Goal: Transaction & Acquisition: Purchase product/service

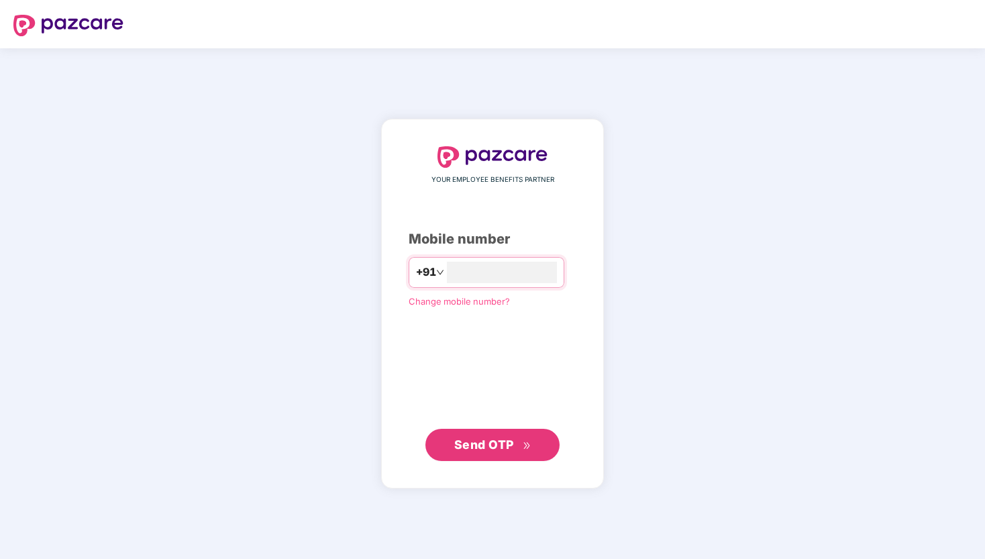
type input "**********"
click at [486, 444] on span "Send OTP" at bounding box center [484, 444] width 60 height 14
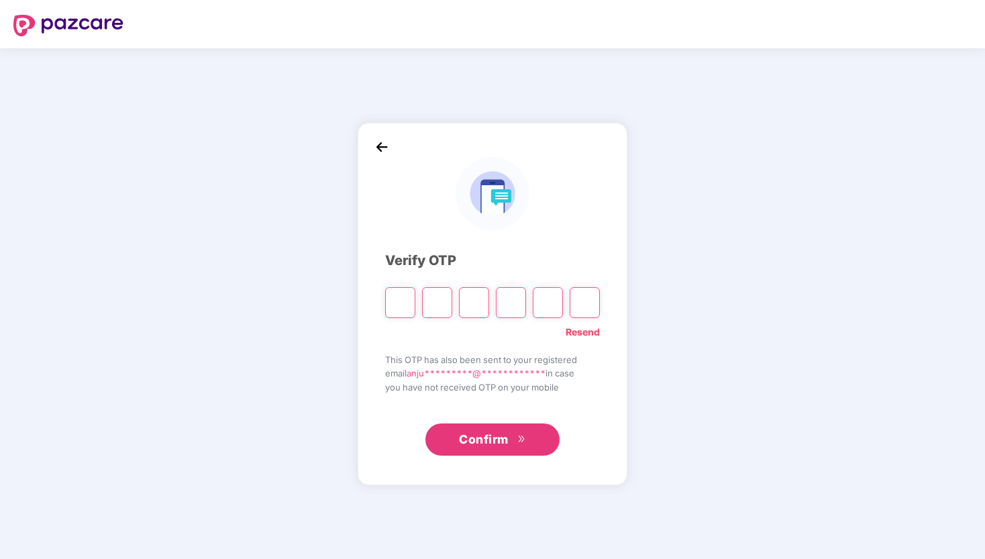
type input "*"
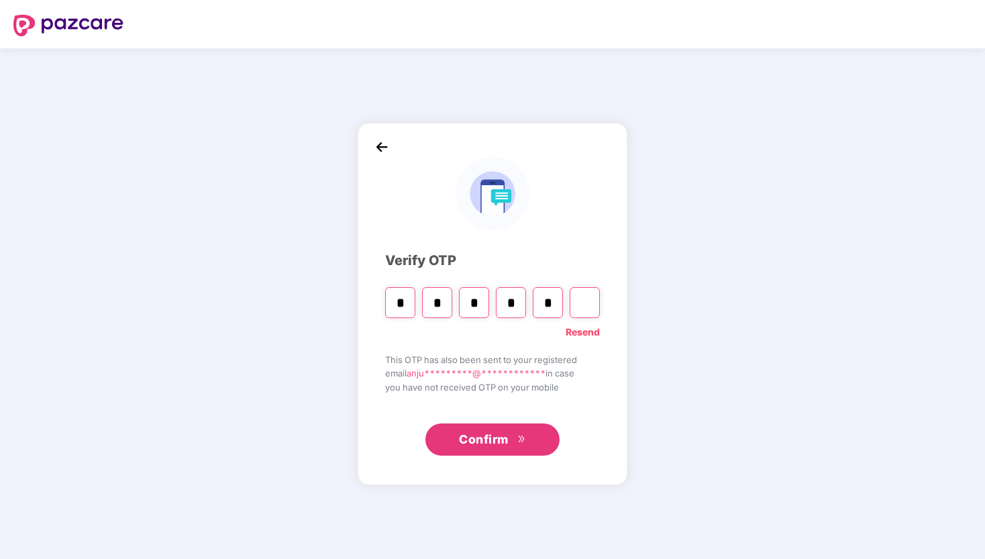
type input "*"
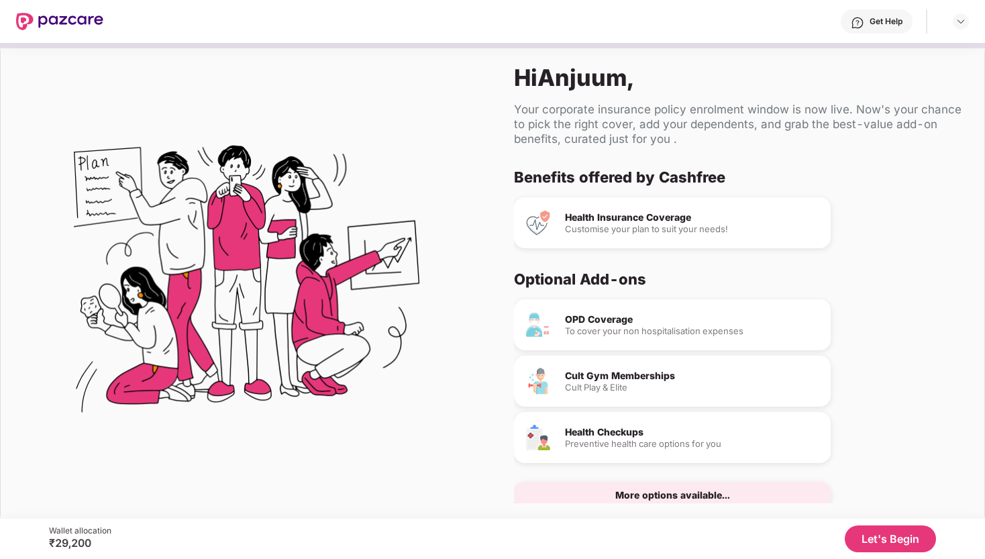
click at [657, 496] on div "More options available..." at bounding box center [672, 494] width 115 height 9
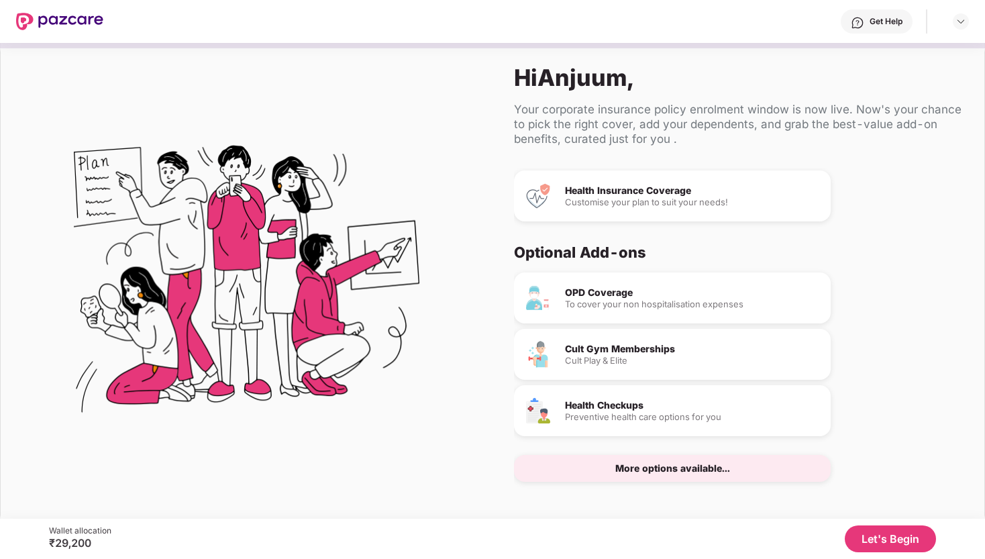
click at [894, 541] on button "Let's Begin" at bounding box center [890, 538] width 91 height 27
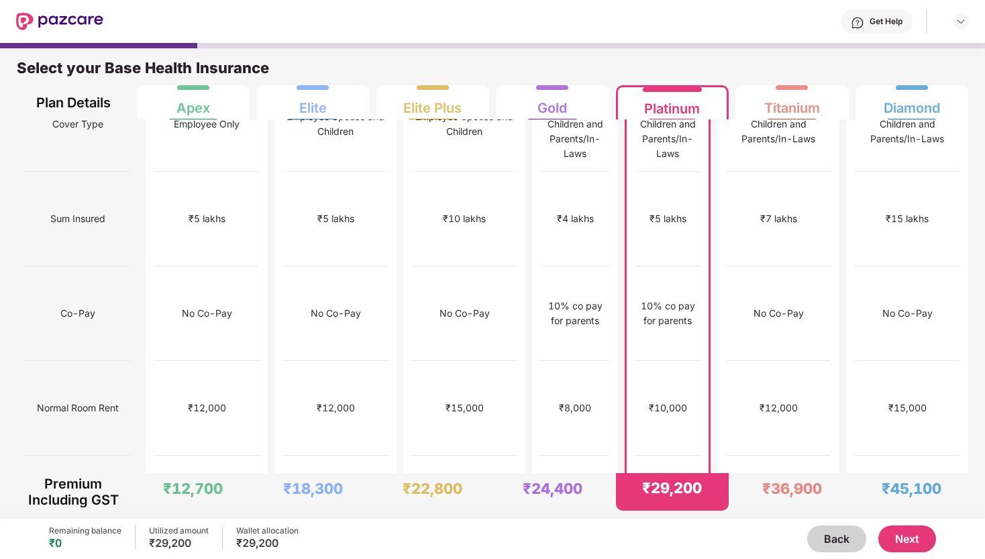
scroll to position [0, 0]
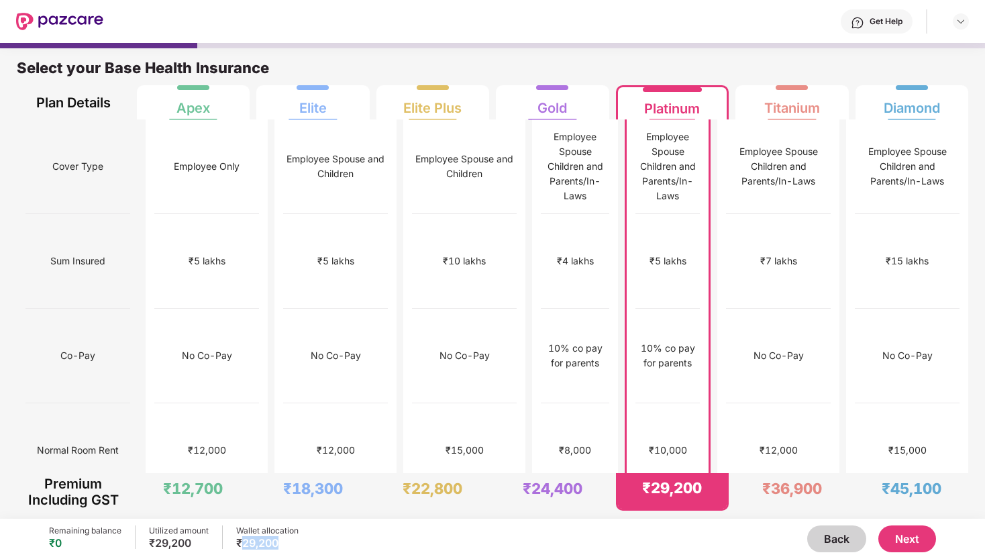
drag, startPoint x: 278, startPoint y: 544, endPoint x: 242, endPoint y: 544, distance: 35.6
click at [242, 544] on div "₹29,200" at bounding box center [267, 542] width 62 height 13
click at [364, 518] on div "Select your Base Health Insurance Plan Details Apex Elite Elite Plus Gold Plati…" at bounding box center [492, 281] width 985 height 476
click at [808, 309] on div "No Co-Pay" at bounding box center [777, 356] width 105 height 95
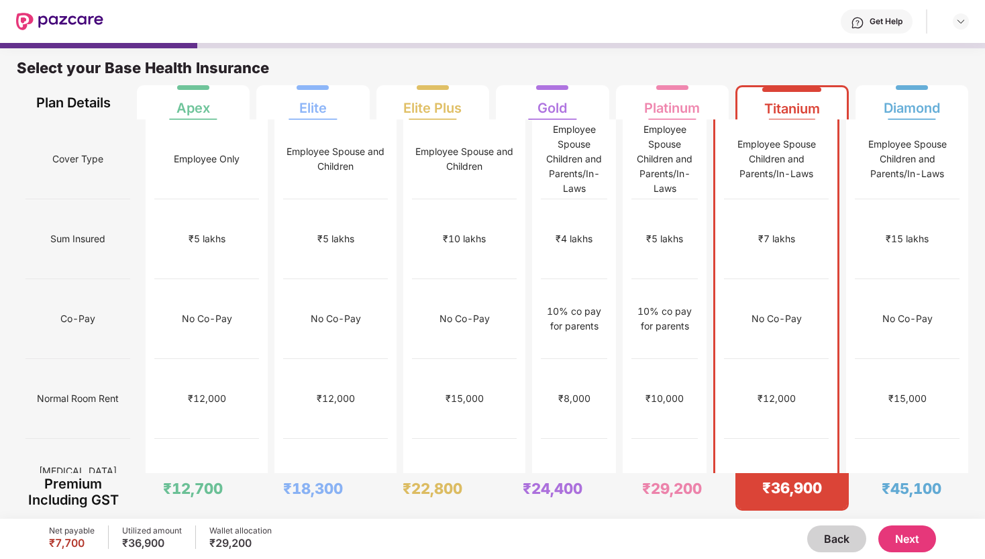
click at [906, 538] on button "Next" at bounding box center [907, 538] width 58 height 27
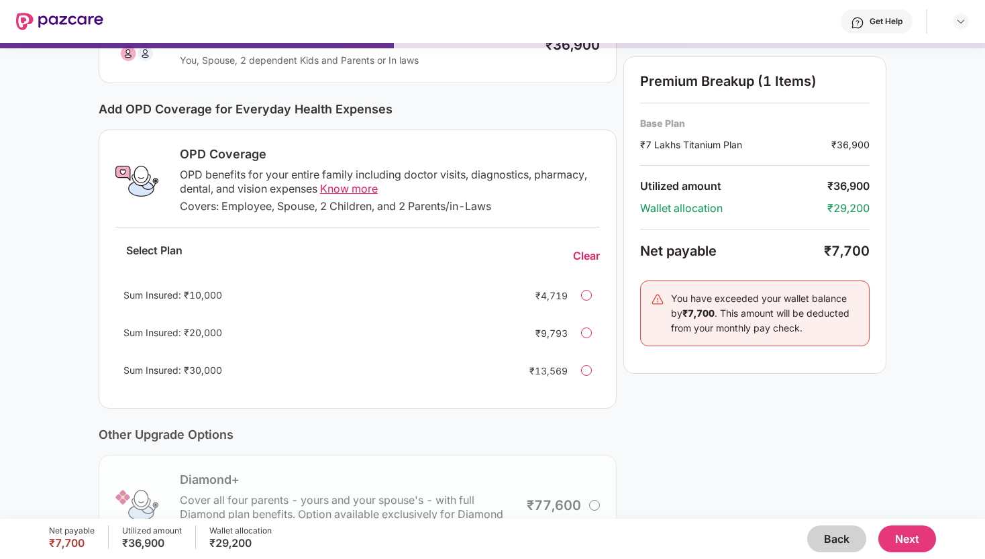
scroll to position [132, 0]
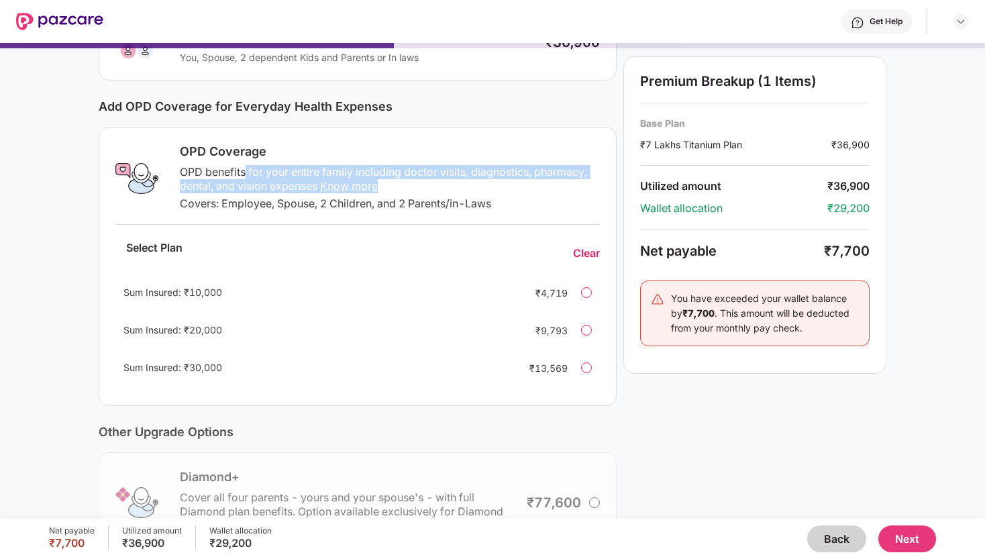
drag, startPoint x: 246, startPoint y: 170, endPoint x: 388, endPoint y: 184, distance: 142.9
click at [388, 184] on div "OPD benefits for your entire family including doctor visits, diagnostics, pharm…" at bounding box center [390, 179] width 420 height 28
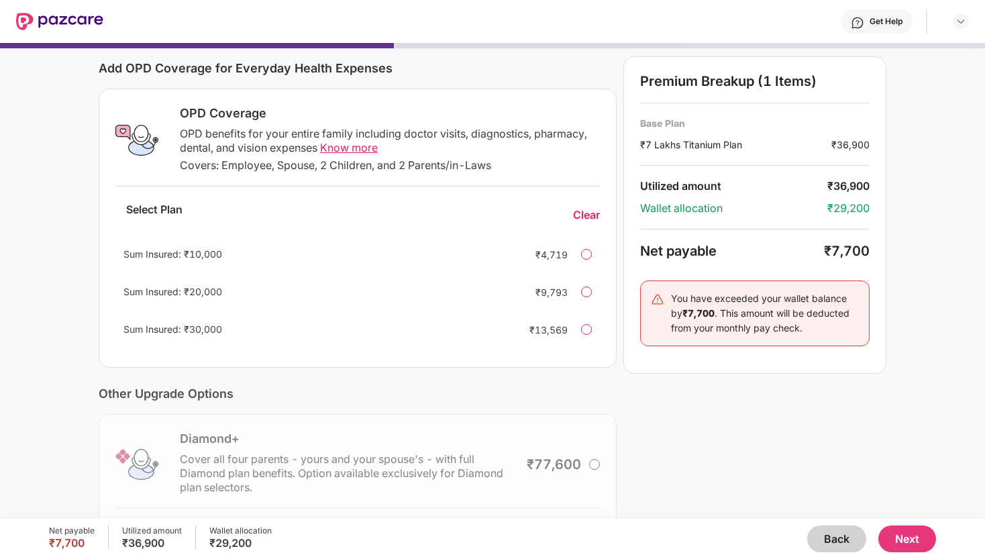
scroll to position [121, 0]
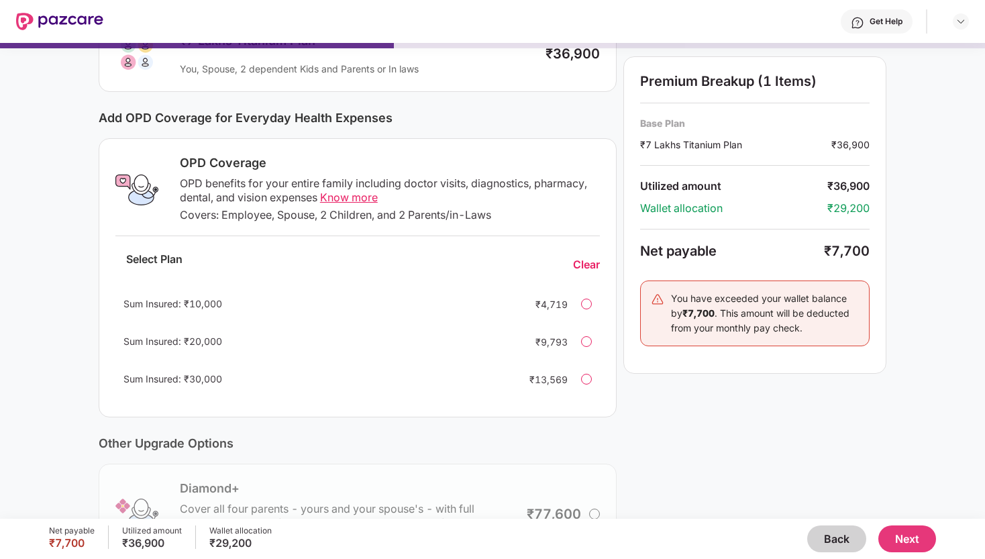
click at [586, 341] on div at bounding box center [586, 341] width 11 height 11
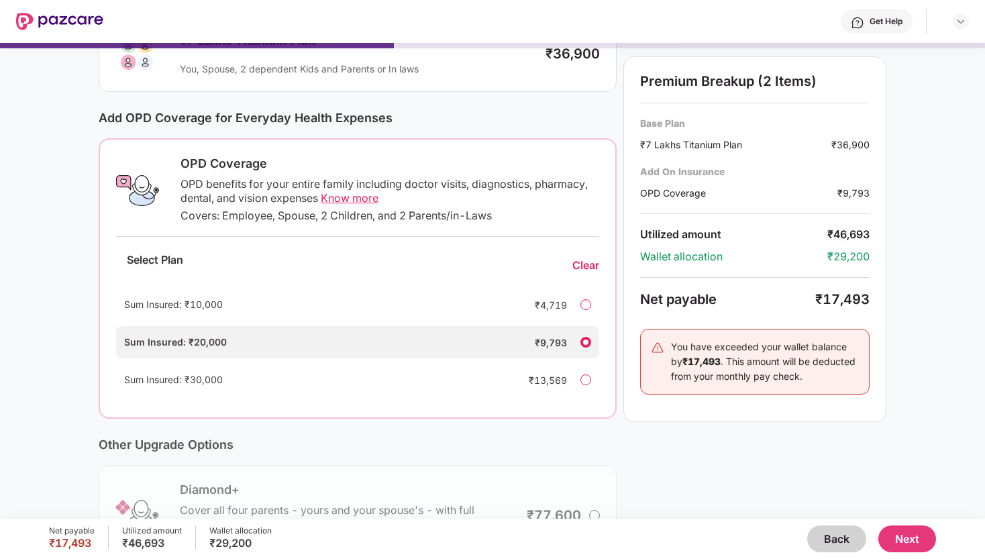
click at [921, 539] on button "Next" at bounding box center [907, 538] width 58 height 27
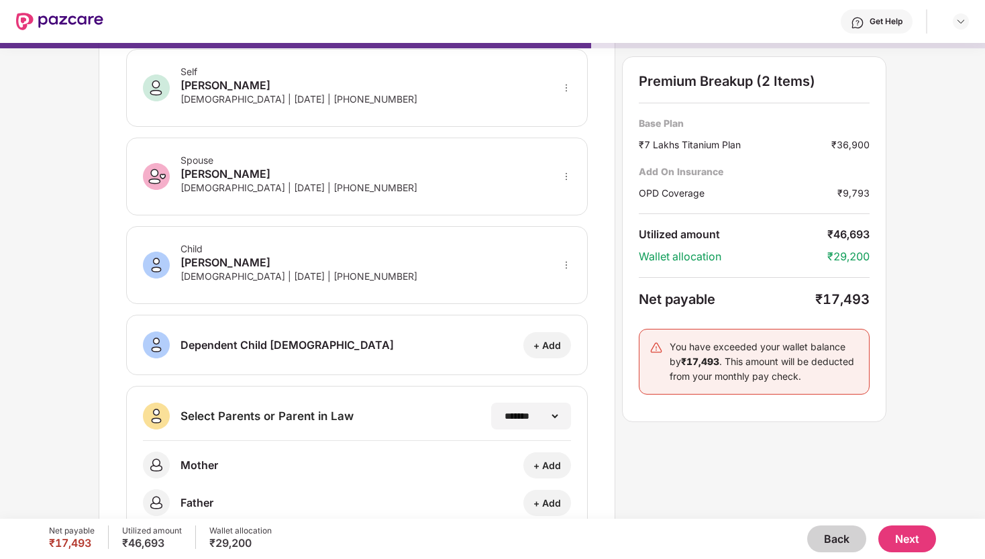
scroll to position [111, 0]
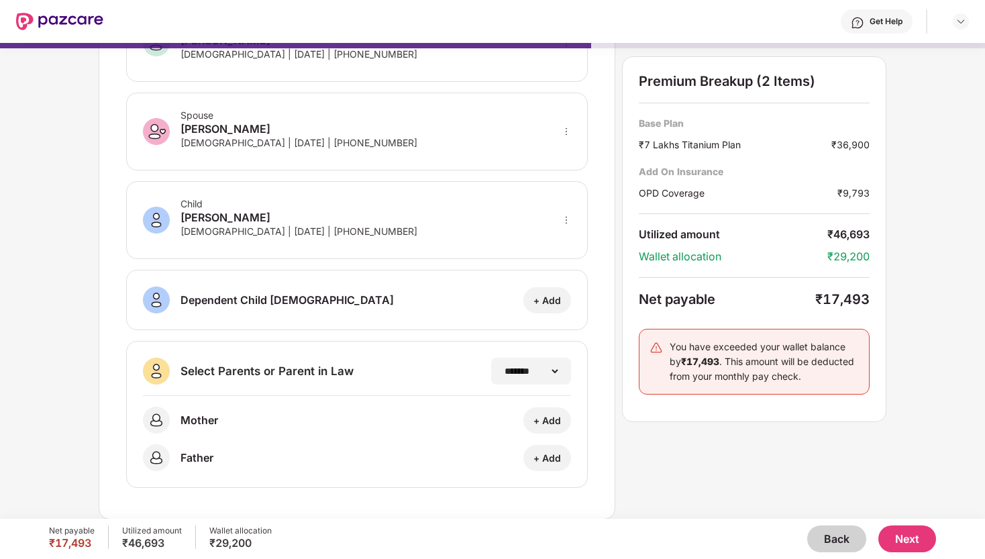
click at [909, 541] on button "Next" at bounding box center [907, 538] width 58 height 27
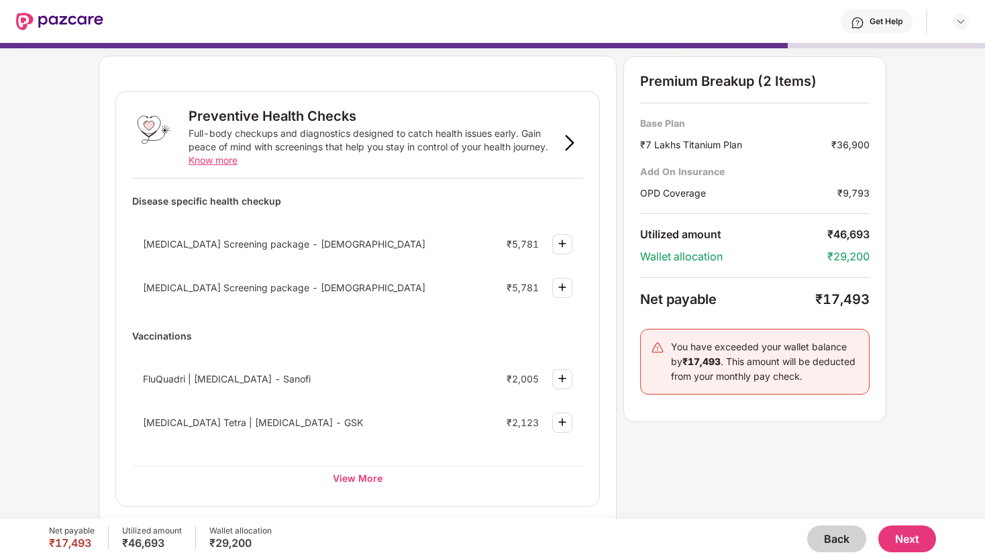
scroll to position [26, 0]
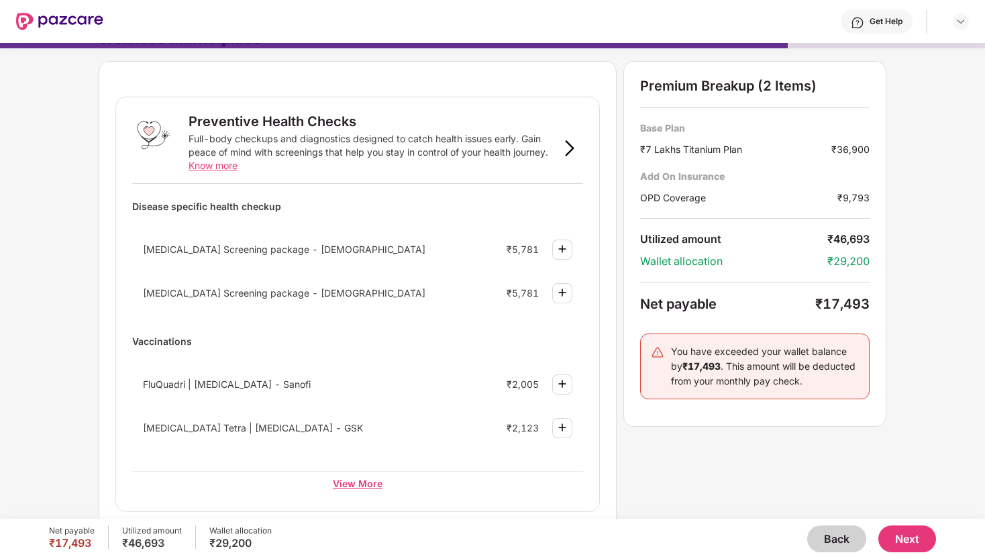
click at [358, 484] on div "View More" at bounding box center [357, 483] width 451 height 24
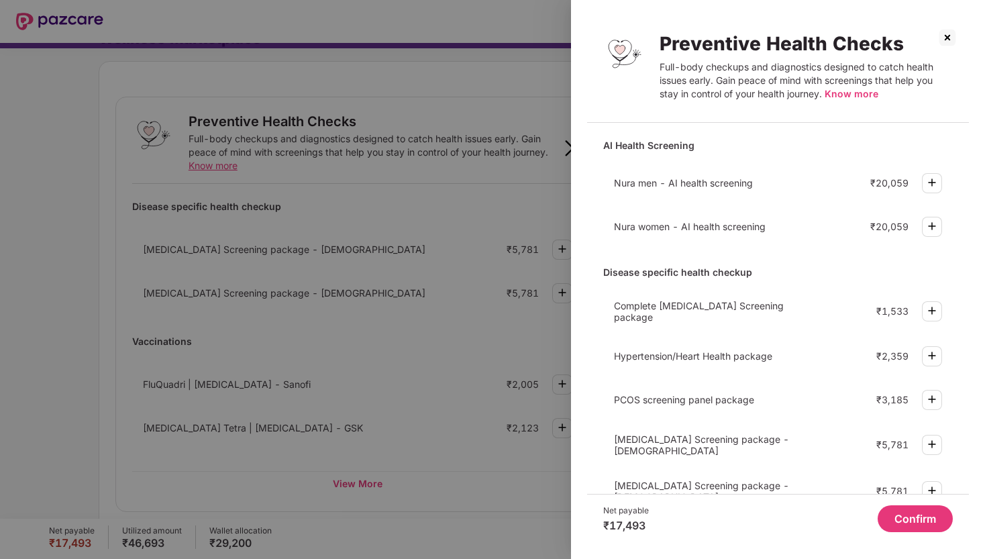
click at [930, 354] on img at bounding box center [932, 356] width 16 height 16
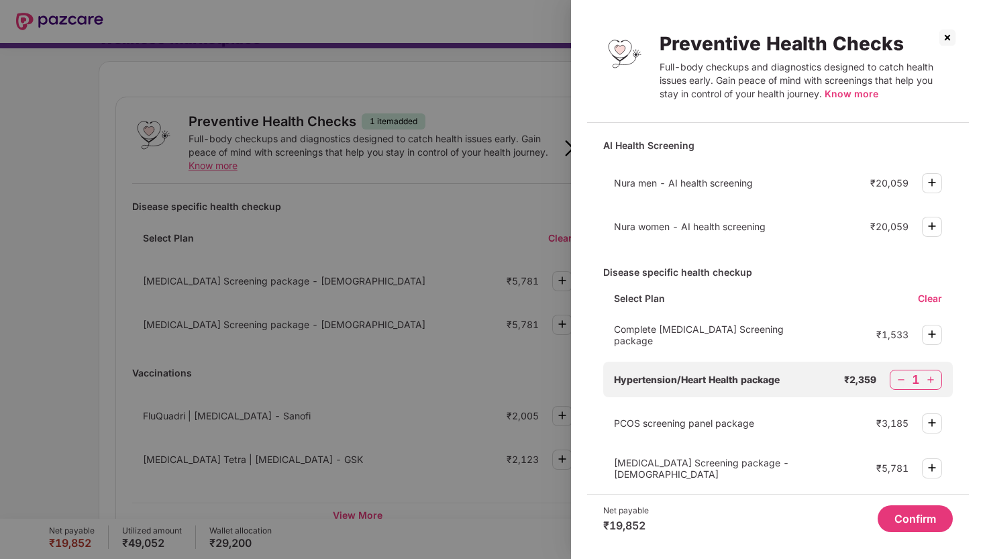
click at [934, 376] on img at bounding box center [930, 379] width 13 height 13
click at [616, 272] on div "Disease specific health checkup" at bounding box center [778, 271] width 350 height 23
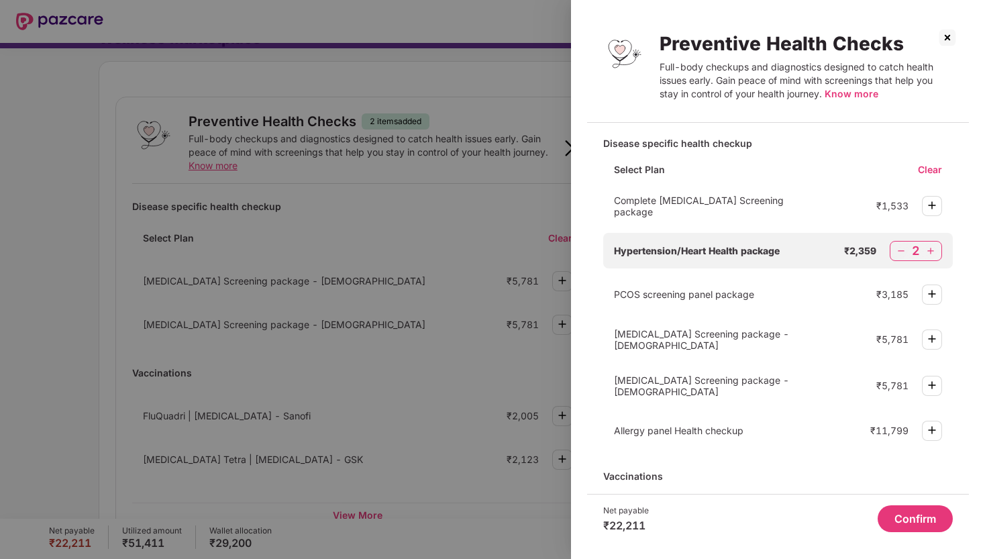
scroll to position [123, 0]
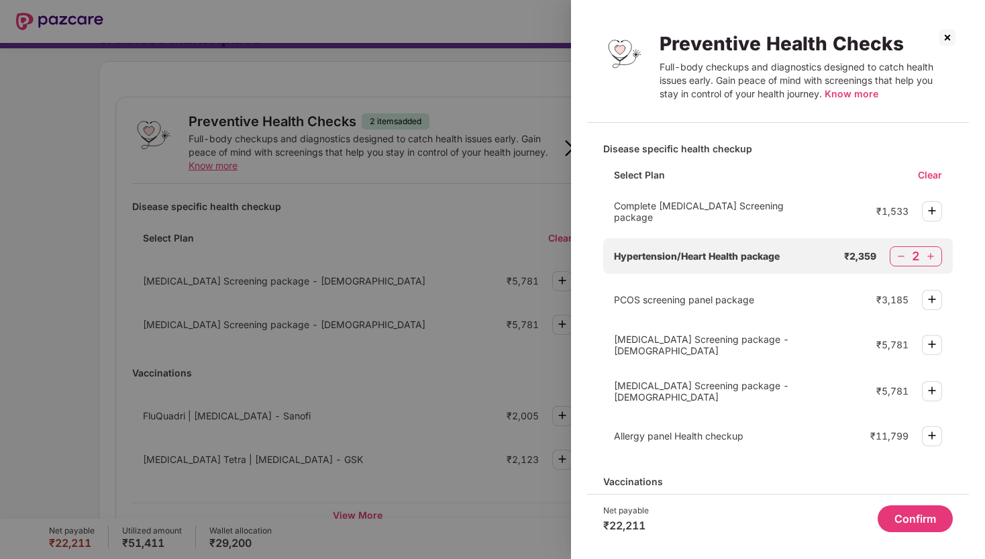
click at [913, 518] on button "Confirm" at bounding box center [914, 518] width 75 height 27
